Goal: Task Accomplishment & Management: Use online tool/utility

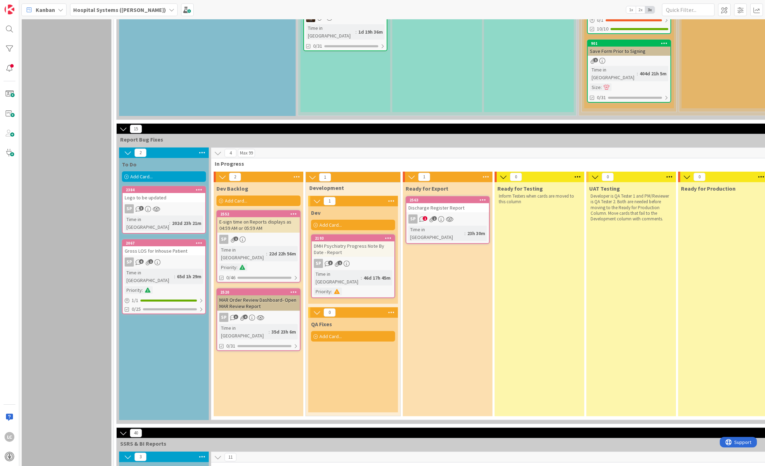
scroll to position [513, 0]
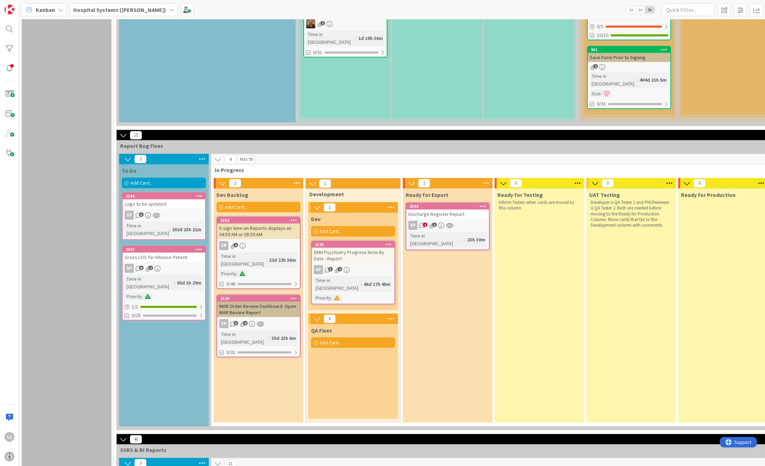
click at [227, 204] on span "Add Card..." at bounding box center [236, 207] width 22 height 6
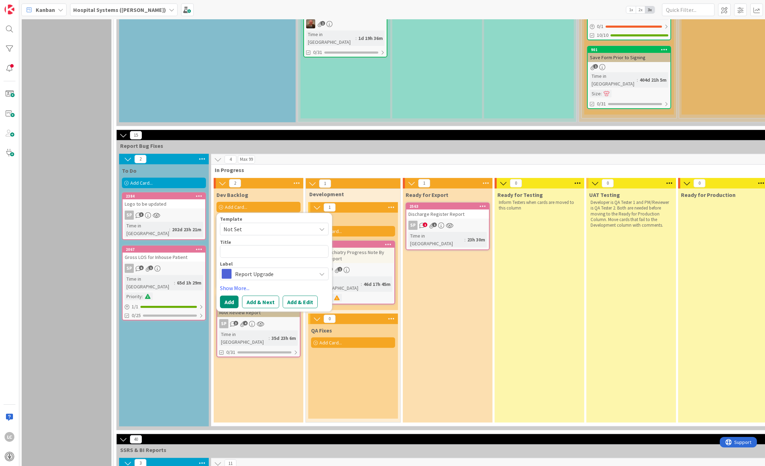
click at [222, 329] on div "Dev Backlog Add Card... Template Not Set Title 0 / 128 Label Report Upgrade Sho…" at bounding box center [259, 305] width 90 height 234
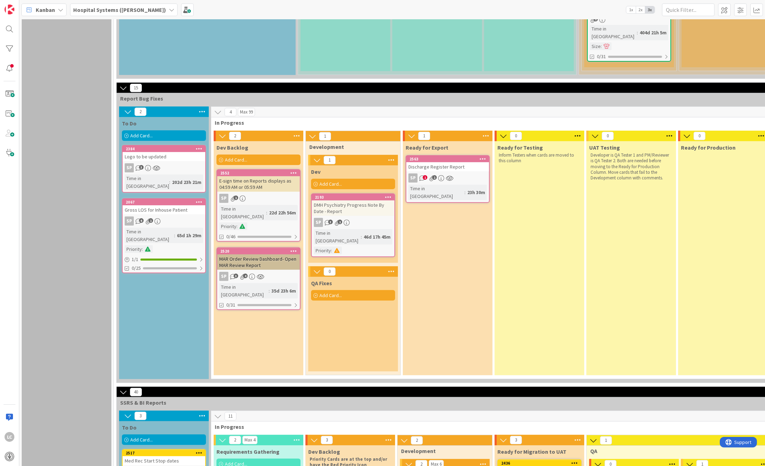
scroll to position [560, 0]
click at [134, 133] on span "Add Card..." at bounding box center [141, 136] width 22 height 6
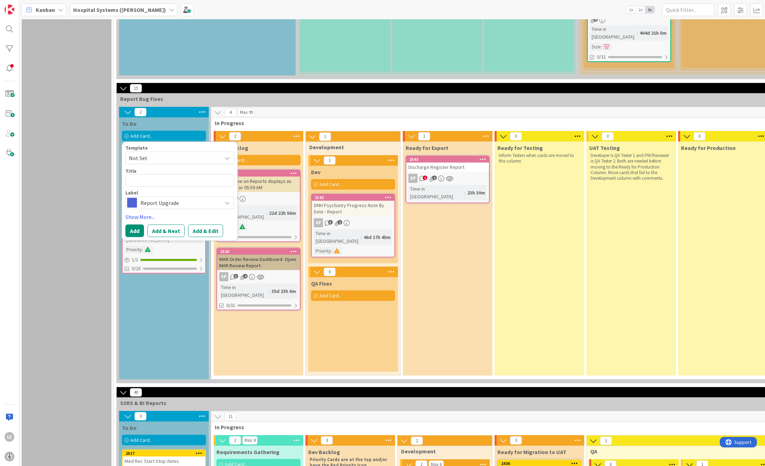
click at [226, 155] on icon at bounding box center [227, 158] width 6 height 6
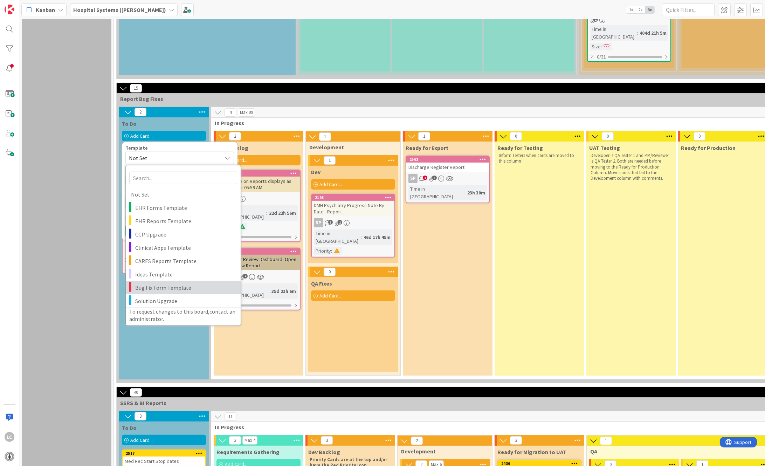
click at [163, 283] on span "Bug Fix Form Template" at bounding box center [185, 287] width 100 height 9
type textarea "x"
type textarea "Bug Fix Form Template"
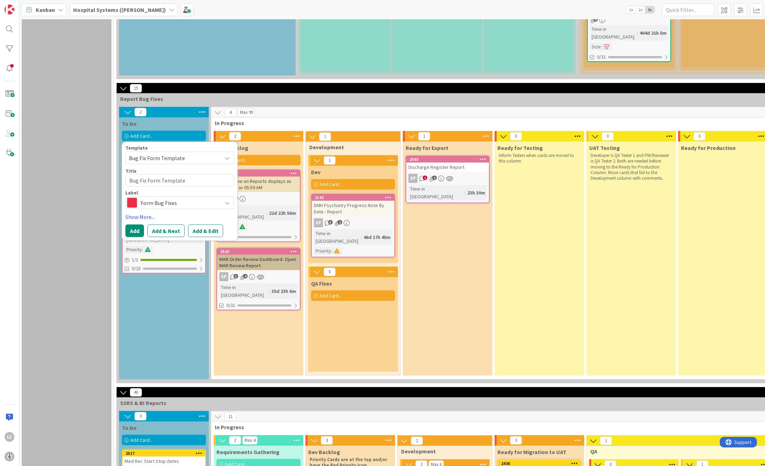
click at [227, 200] on icon at bounding box center [227, 203] width 6 height 6
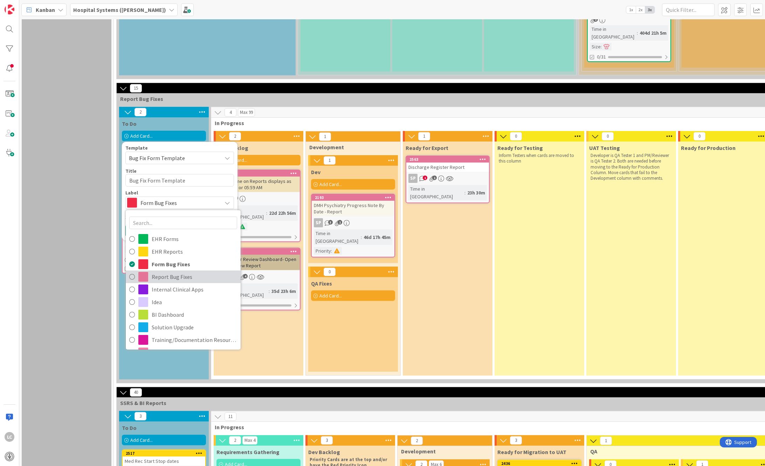
click at [152, 271] on span "Report Bug Fixes" at bounding box center [194, 276] width 85 height 11
type textarea "x"
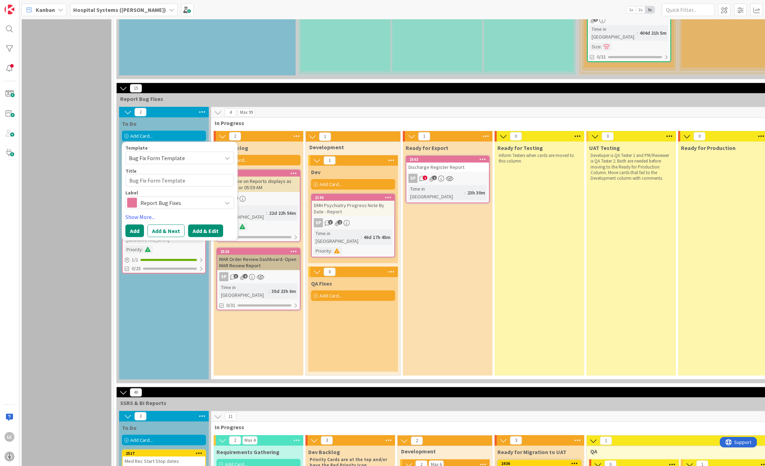
click at [196, 224] on button "Add & Edit" at bounding box center [205, 230] width 35 height 13
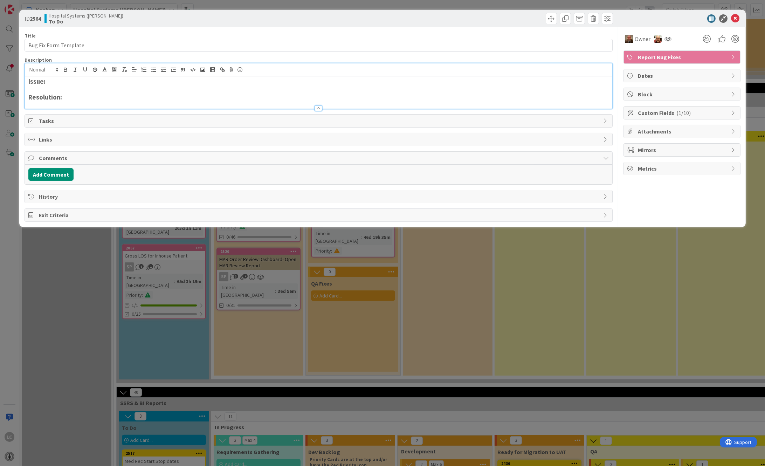
click at [71, 75] on div "Issue: Resolution:" at bounding box center [318, 85] width 587 height 45
click at [63, 83] on h3 "Issue:" at bounding box center [318, 82] width 580 height 8
paste div
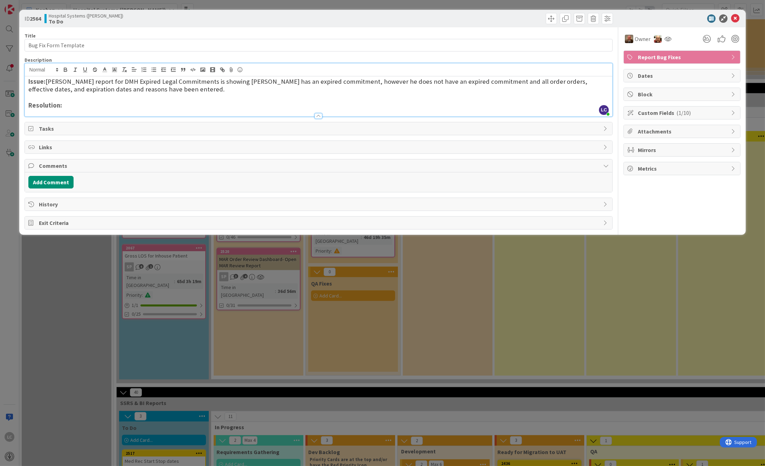
click at [173, 92] on h3 "Issue: [PERSON_NAME] report for DMH Expired Legal Commitments is showing [PERSO…" at bounding box center [318, 86] width 580 height 16
click at [647, 131] on span "Attachments" at bounding box center [683, 131] width 90 height 8
click at [667, 148] on icon at bounding box center [665, 148] width 7 height 6
click at [659, 141] on input "file" at bounding box center [659, 141] width 0 height 0
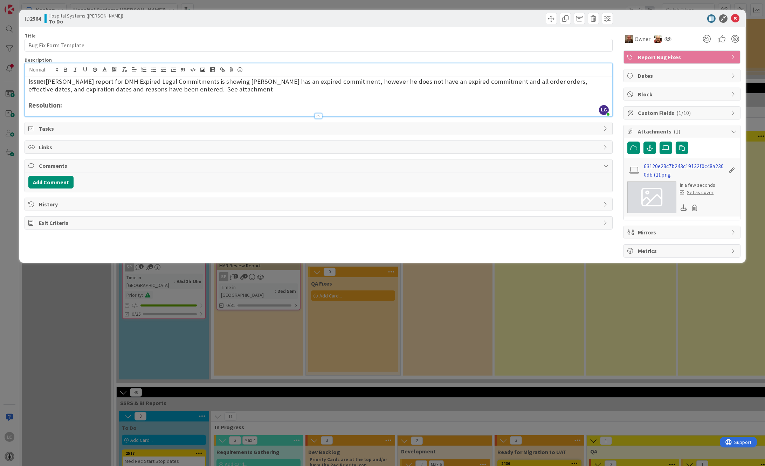
click at [653, 163] on link "63120e28c7b243c19132f0c48a2300db (1).png" at bounding box center [683, 170] width 81 height 17
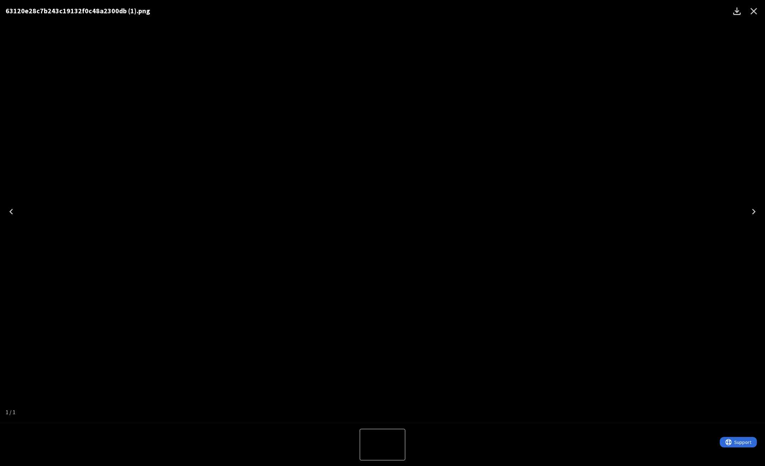
click at [753, 10] on icon "Close" at bounding box center [753, 11] width 11 height 11
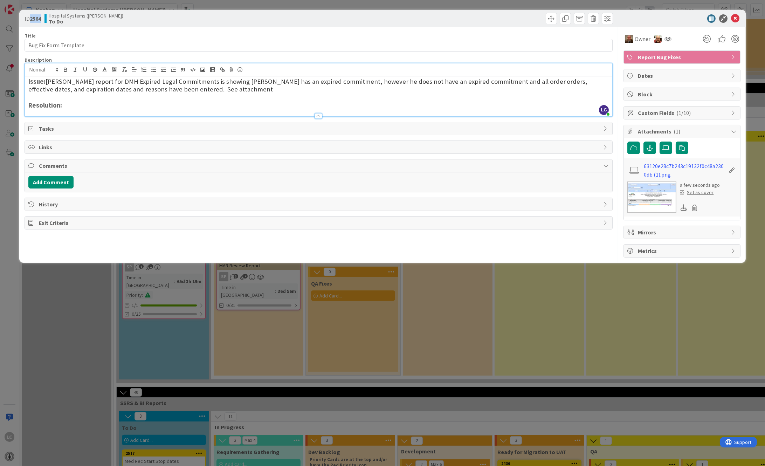
drag, startPoint x: 29, startPoint y: 20, endPoint x: 45, endPoint y: 18, distance: 15.9
click at [45, 18] on div "ID 2564 Hospital Systems ([PERSON_NAME]) To Do" at bounding box center [171, 18] width 292 height 11
drag, startPoint x: 45, startPoint y: 18, endPoint x: 34, endPoint y: 19, distance: 11.2
copy span "2564"
click at [629, 40] on img at bounding box center [629, 39] width 8 height 8
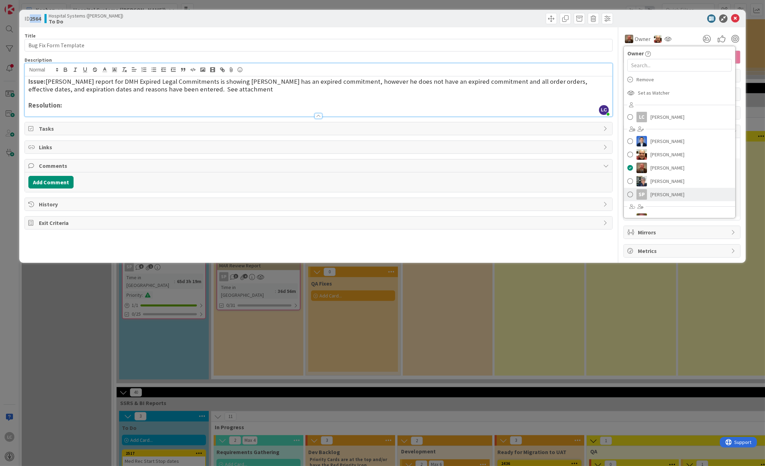
click at [656, 193] on span "[PERSON_NAME]" at bounding box center [667, 194] width 34 height 11
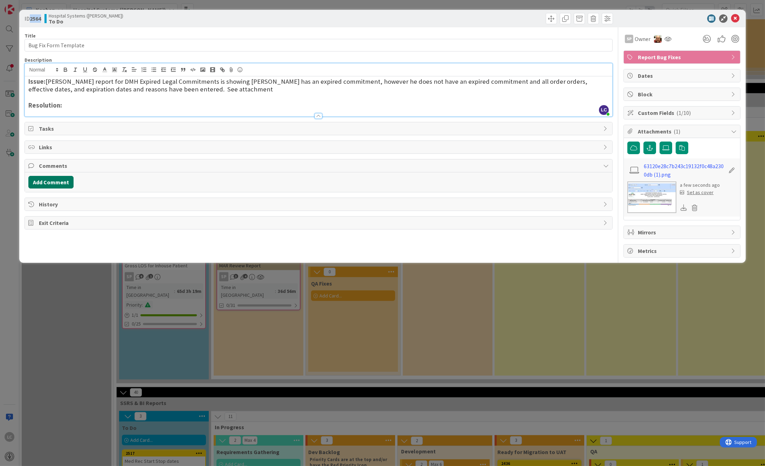
click at [46, 183] on button "Add Comment" at bounding box center [50, 182] width 45 height 13
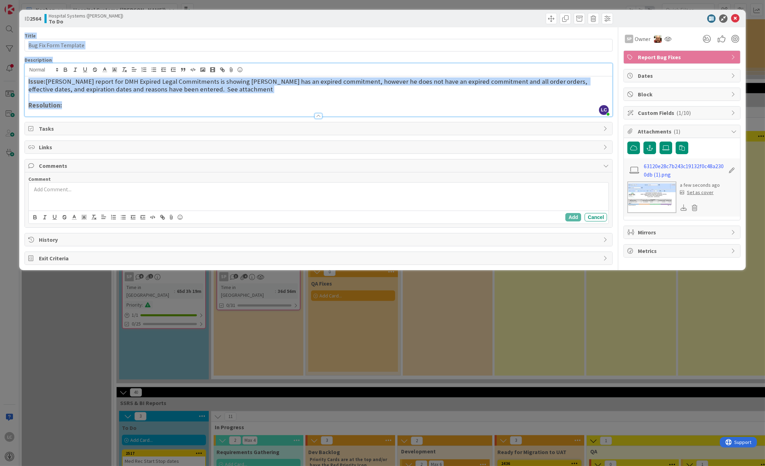
drag, startPoint x: 736, startPoint y: 16, endPoint x: 62, endPoint y: 110, distance: 680.6
click at [62, 111] on div "ID 2564 Hospital Systems ([PERSON_NAME]) To Do Title 21 / 128 Bug Fix Form Temp…" at bounding box center [382, 140] width 726 height 260
click at [48, 89] on span "[PERSON_NAME] report for DMH Expired Legal Commitments is showing [PERSON_NAME]…" at bounding box center [308, 85] width 561 height 16
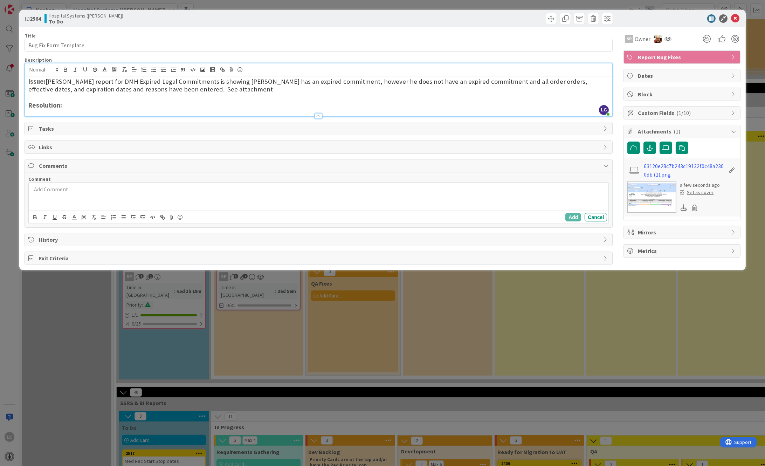
click at [50, 80] on span "[PERSON_NAME] report for DMH Expired Legal Commitments is showing [PERSON_NAME]…" at bounding box center [308, 85] width 561 height 16
click at [162, 81] on strong "Issue: Reported by [PERSON_NAME]- Ticket #" at bounding box center [97, 81] width 138 height 8
drag, startPoint x: 130, startPoint y: 114, endPoint x: 126, endPoint y: 114, distance: 3.9
click at [129, 114] on div at bounding box center [318, 112] width 587 height 7
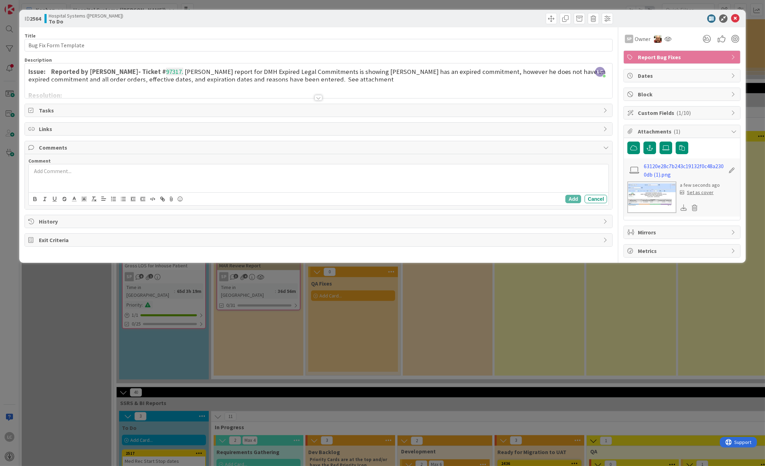
click at [38, 20] on b "2564" at bounding box center [35, 18] width 11 height 7
drag, startPoint x: 30, startPoint y: 19, endPoint x: 41, endPoint y: 18, distance: 11.2
click at [41, 18] on b "2564" at bounding box center [35, 18] width 11 height 7
copy b "2564"
click at [736, 18] on icon at bounding box center [735, 18] width 8 height 8
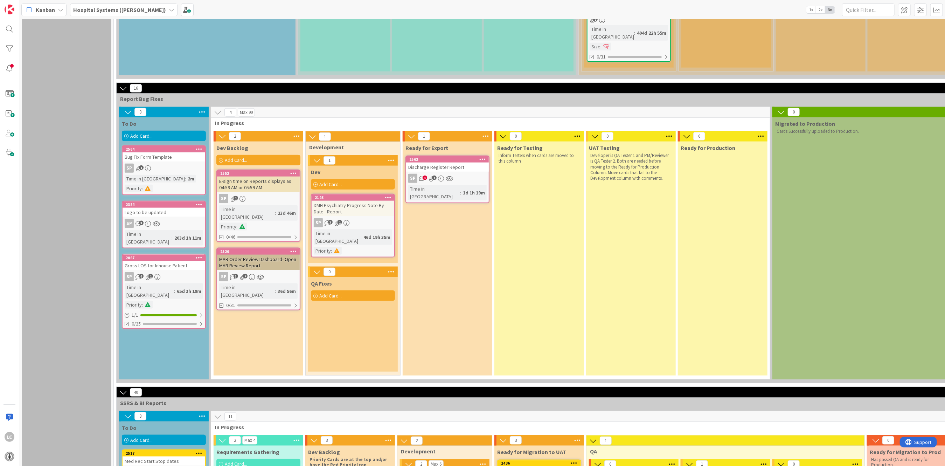
click at [147, 152] on div "Bug Fix Form Template" at bounding box center [164, 156] width 83 height 9
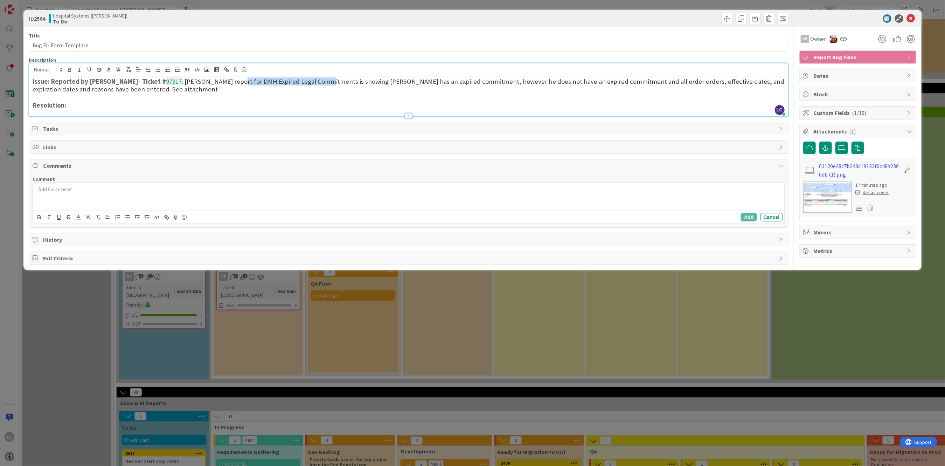
drag, startPoint x: 231, startPoint y: 72, endPoint x: 322, endPoint y: 83, distance: 91.0
click at [322, 83] on span "[PERSON_NAME] report for DMH Expired Legal Commitments is showing [PERSON_NAME]…" at bounding box center [409, 85] width 753 height 16
copy span "DMH Expired Legal Commitments"
drag, startPoint x: 96, startPoint y: 44, endPoint x: 34, endPoint y: 45, distance: 62.3
click at [32, 46] on input "Bug Fix Form Template" at bounding box center [408, 45] width 759 height 13
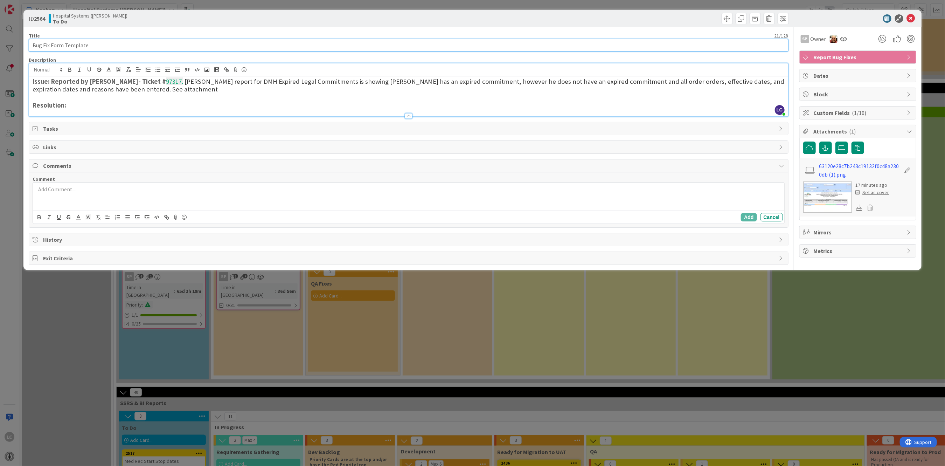
paste input "DMH Expired Legal Commitments"
type input "DMH Expired Legal Commitments"
click at [185, 121] on div "Title 29 / 128 DMH Expired Legal Commitments Description LC [PERSON_NAME] just …" at bounding box center [408, 145] width 759 height 237
click at [764, 17] on icon at bounding box center [911, 18] width 8 height 8
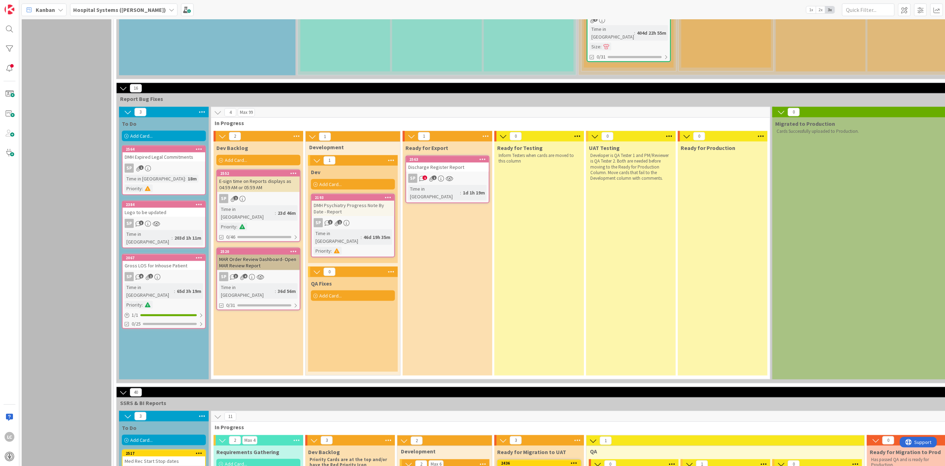
click at [445, 211] on div "Ready for Export 2563 Discharge Register Report SP 1 1 Time in Column : 1d 1h 1…" at bounding box center [448, 258] width 90 height 234
